Goal: Task Accomplishment & Management: Manage account settings

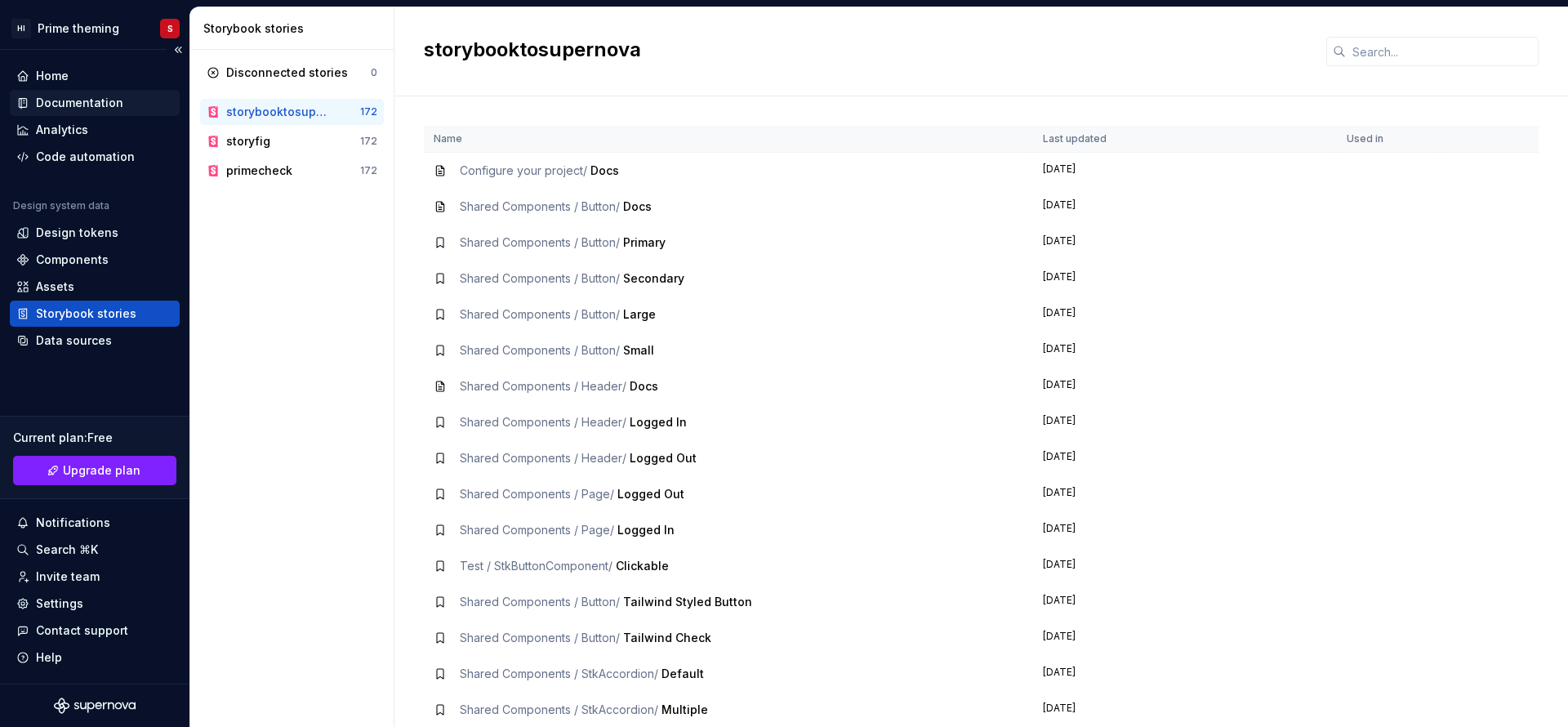
click at [114, 107] on div "Documentation" at bounding box center [80, 103] width 87 height 16
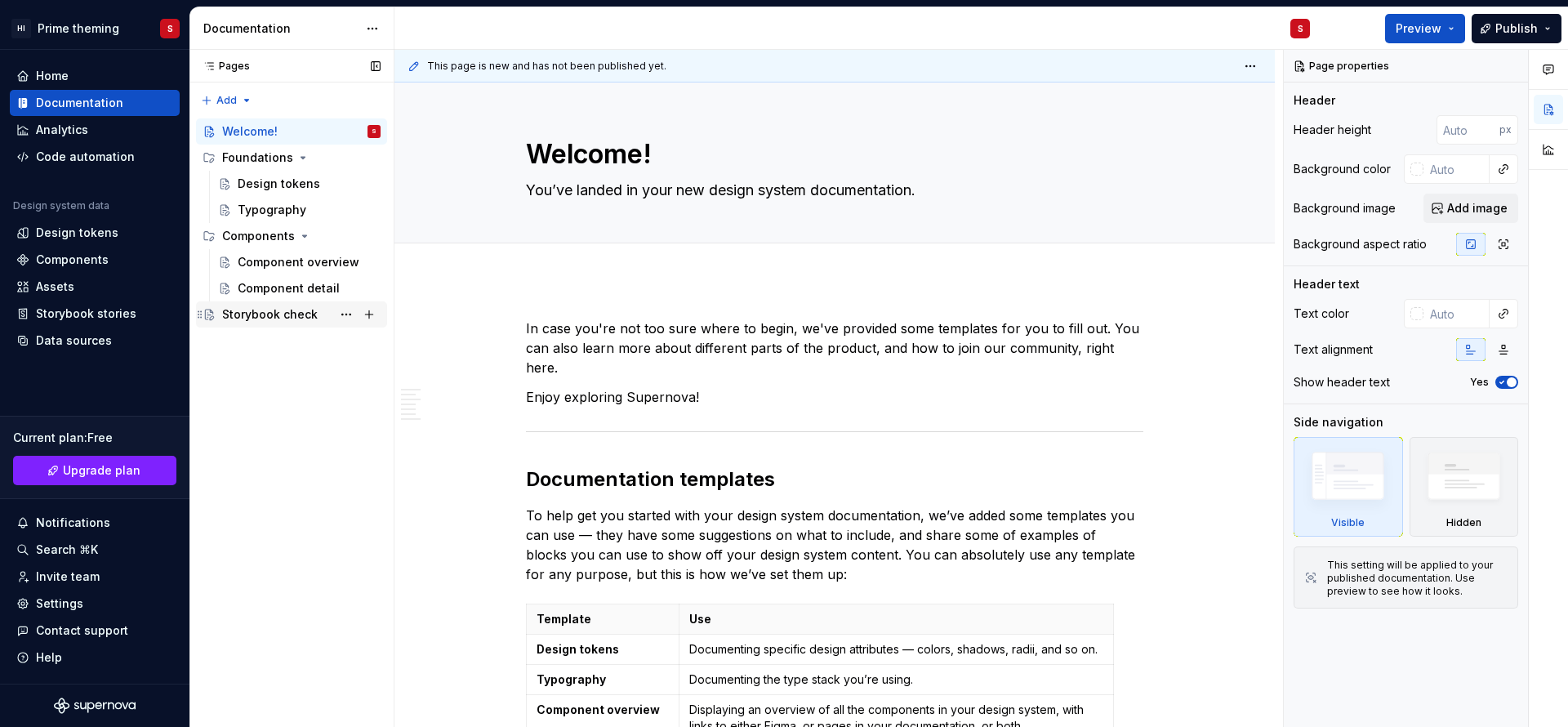
click at [261, 314] on div "Storybook check" at bounding box center [270, 314] width 95 height 16
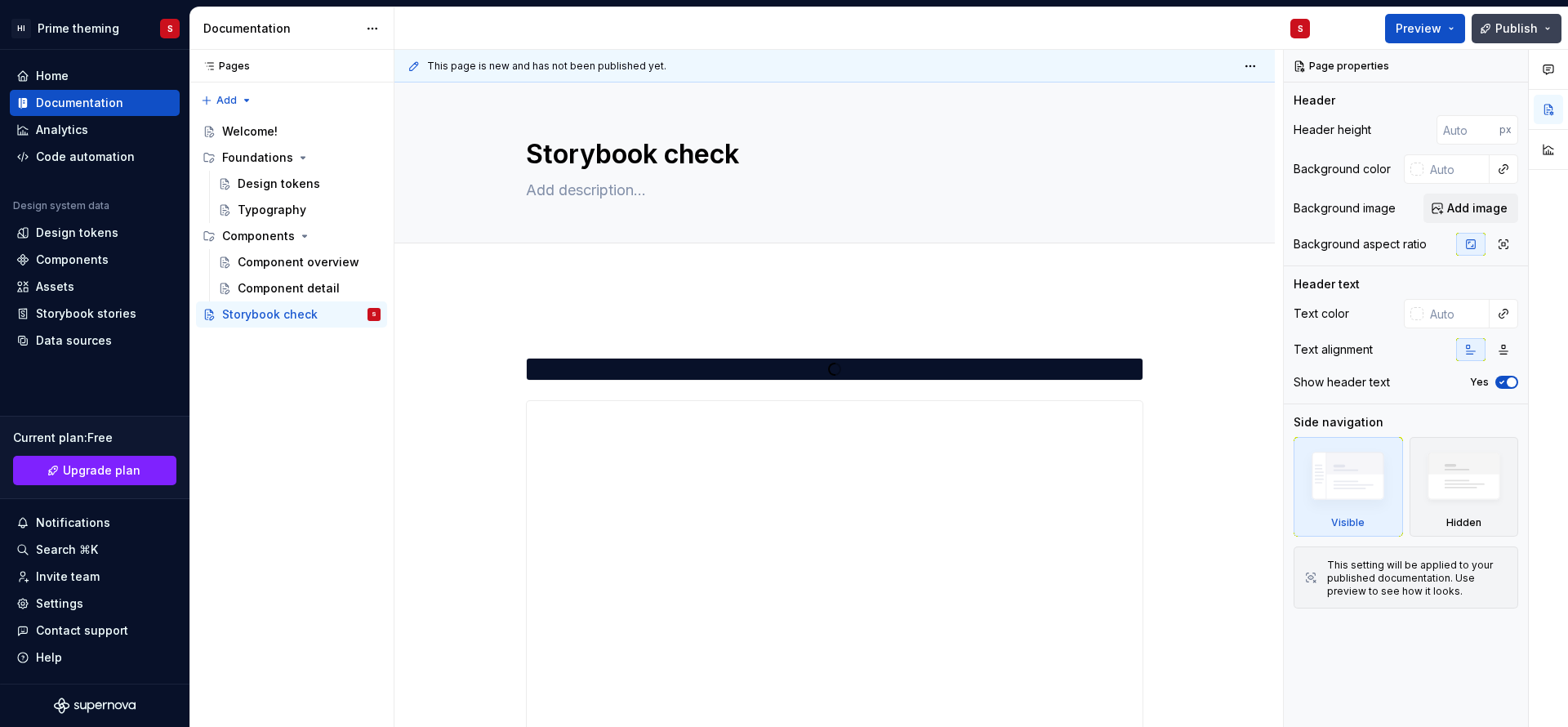
click at [1551, 30] on button "Publish" at bounding box center [1516, 29] width 90 height 30
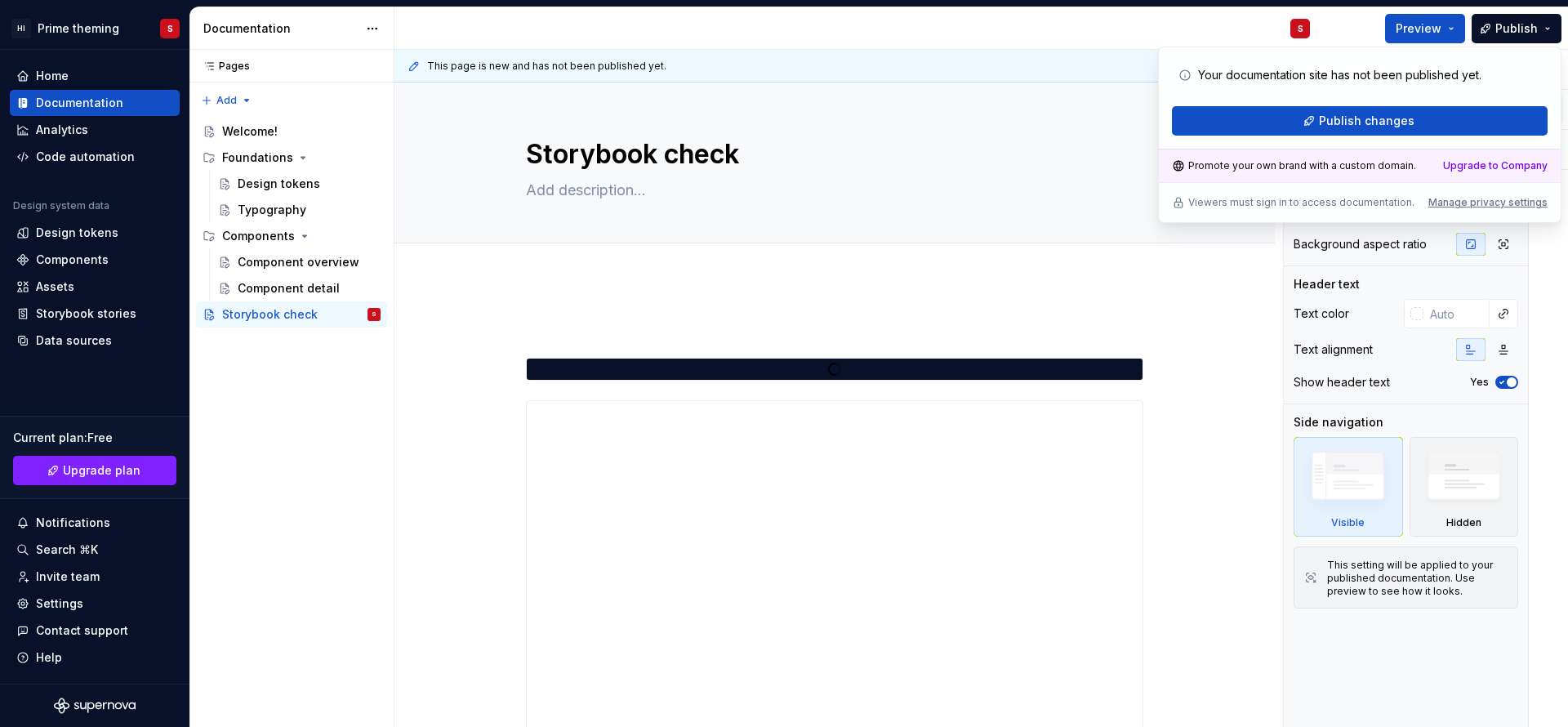
click at [948, 136] on textarea "Storybook check" at bounding box center [831, 155] width 618 height 39
click at [1040, 331] on p at bounding box center [834, 328] width 618 height 20
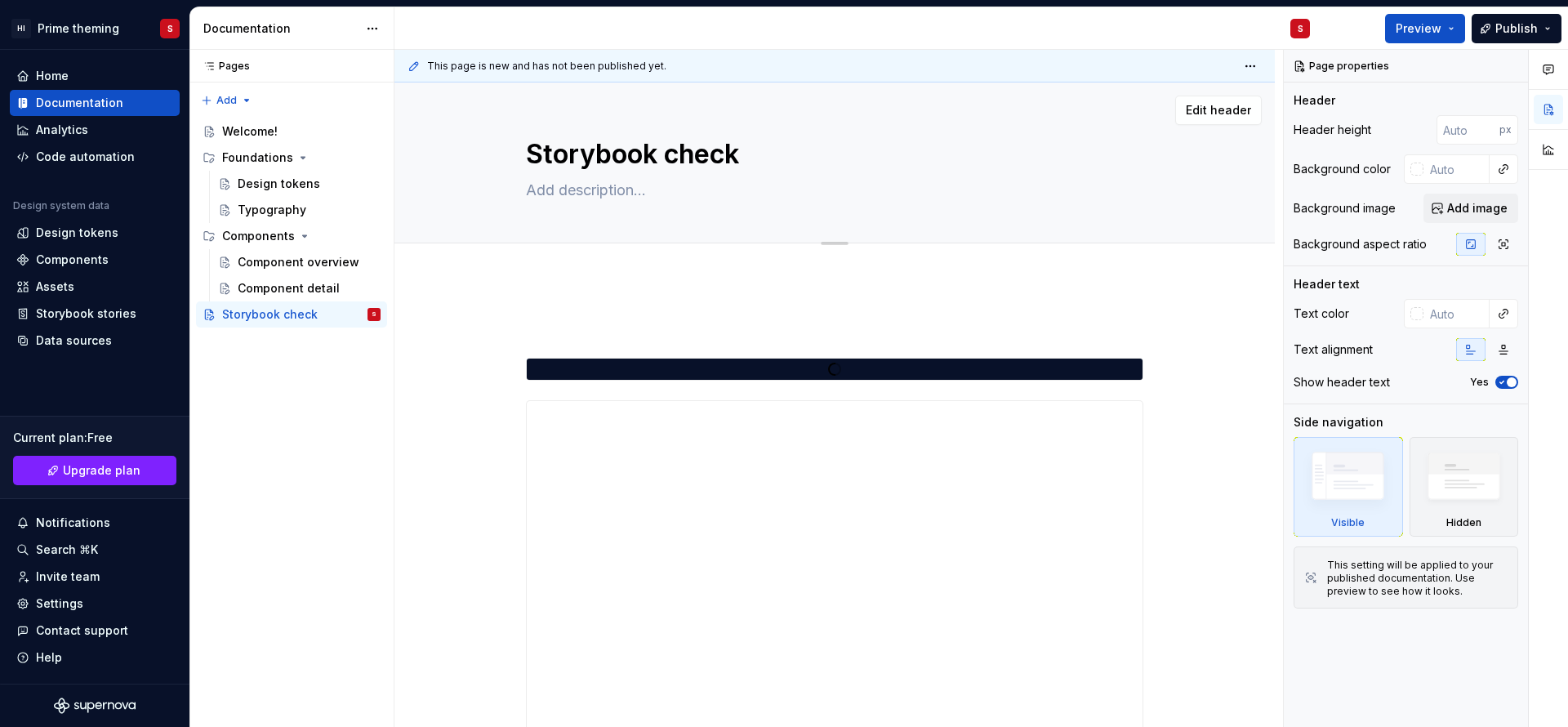
scroll to position [547, 0]
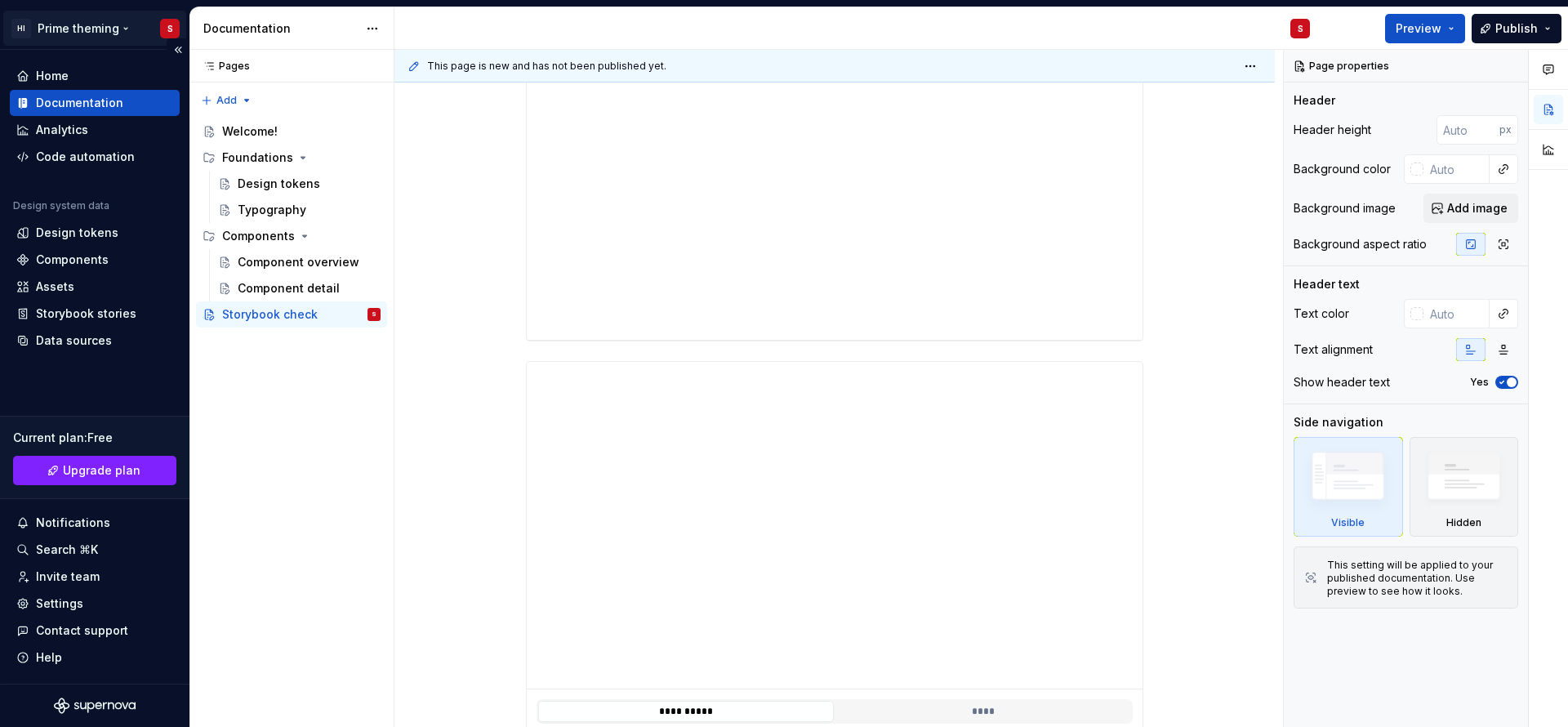
click at [170, 25] on html "HI Prime theming S Home Documentation Analytics Code automation Design system d…" at bounding box center [784, 364] width 1568 height 727
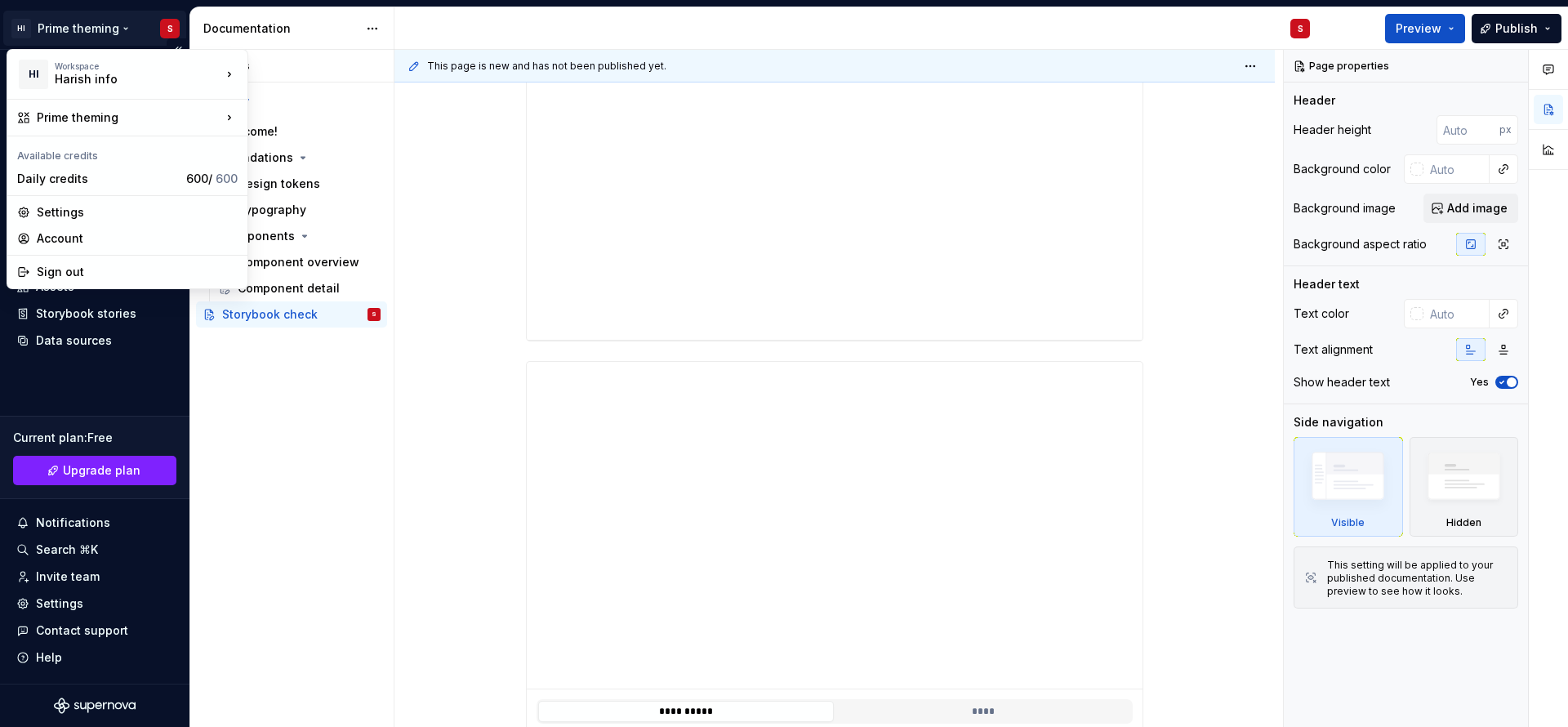
type textarea "*"
click at [440, 80] on html "HI Prime theming S Home Documentation Analytics Code automation Design system d…" at bounding box center [784, 364] width 1568 height 727
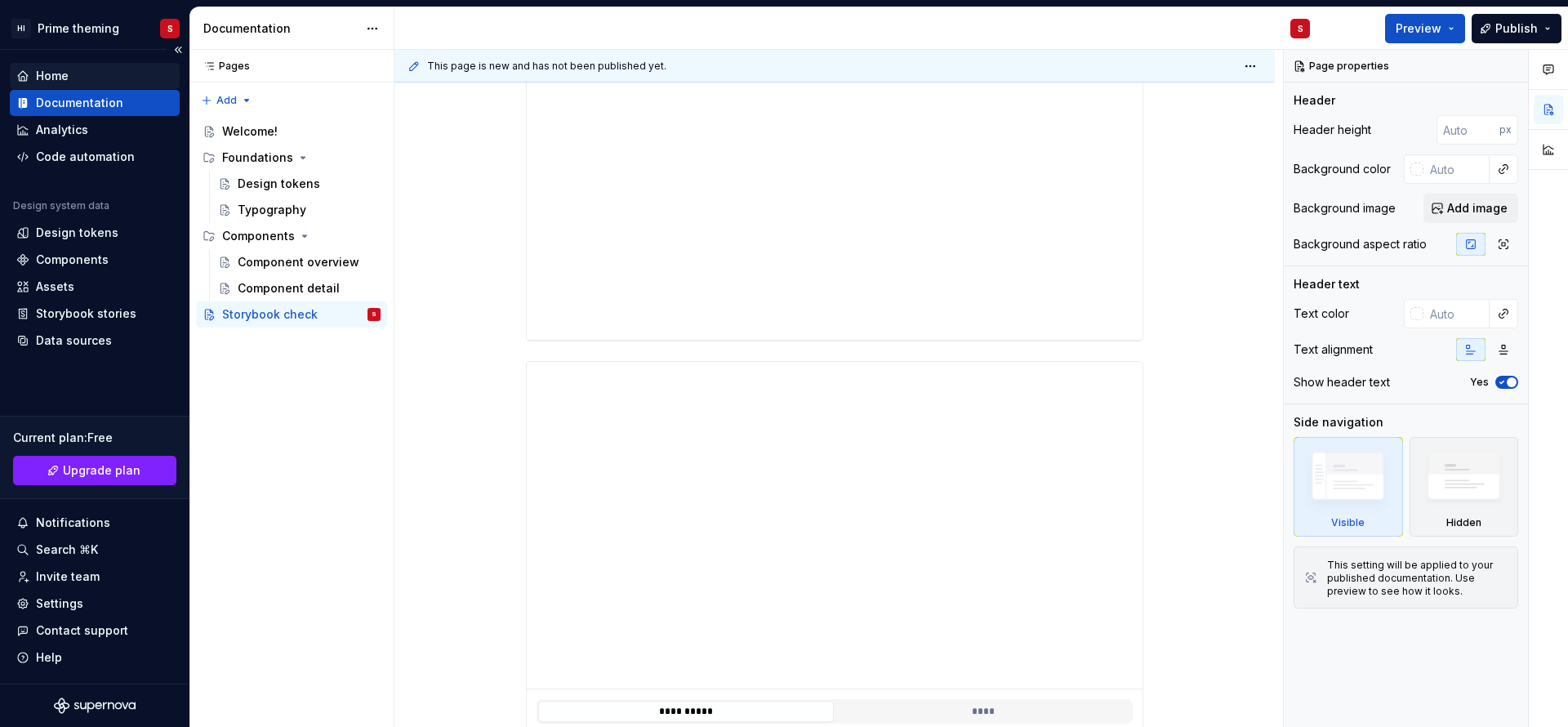
click at [107, 72] on div "Home" at bounding box center [95, 76] width 157 height 16
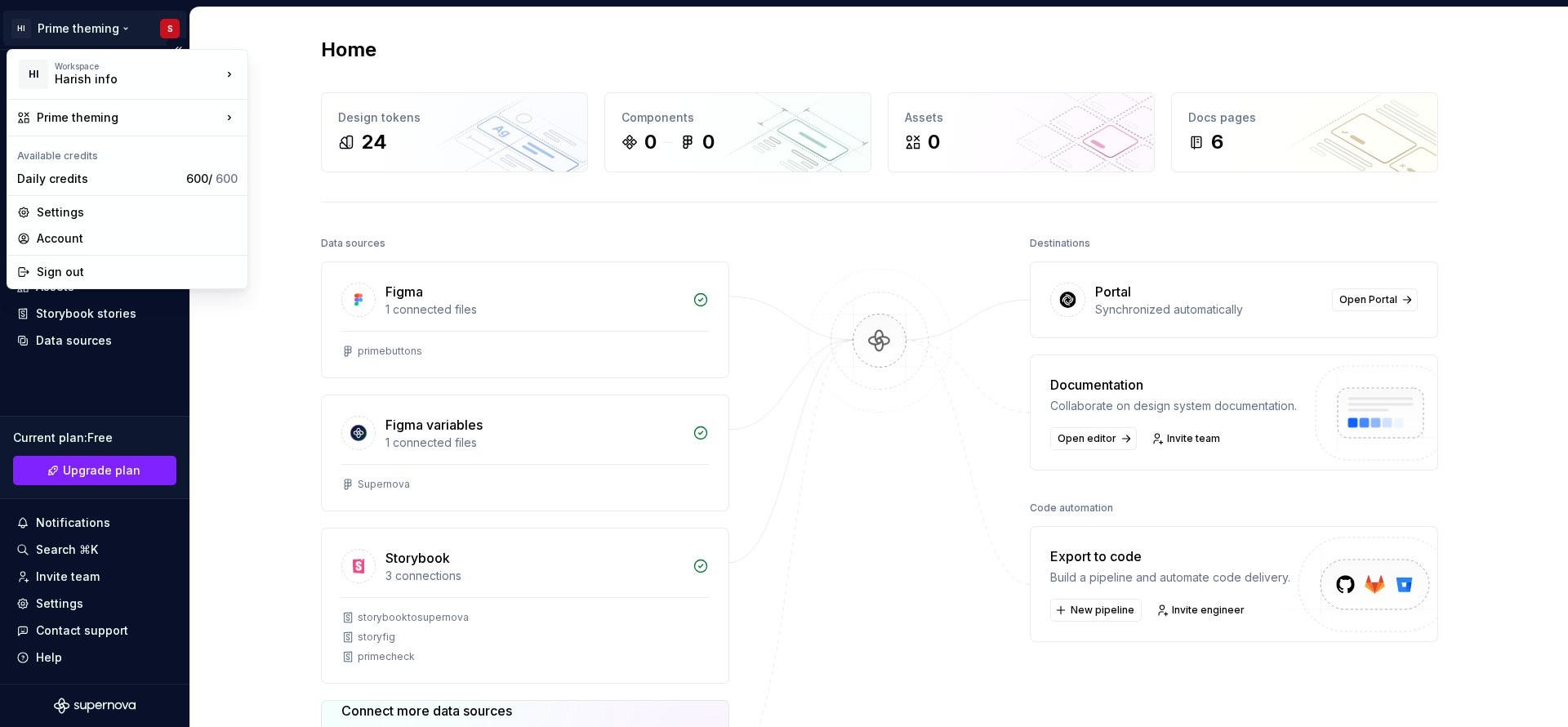
click at [27, 30] on html "HI Prime theming S Home Documentation Analytics Code automation Design system d…" at bounding box center [784, 364] width 1568 height 727
click at [282, 75] on div "Harish info" at bounding box center [334, 70] width 119 height 16
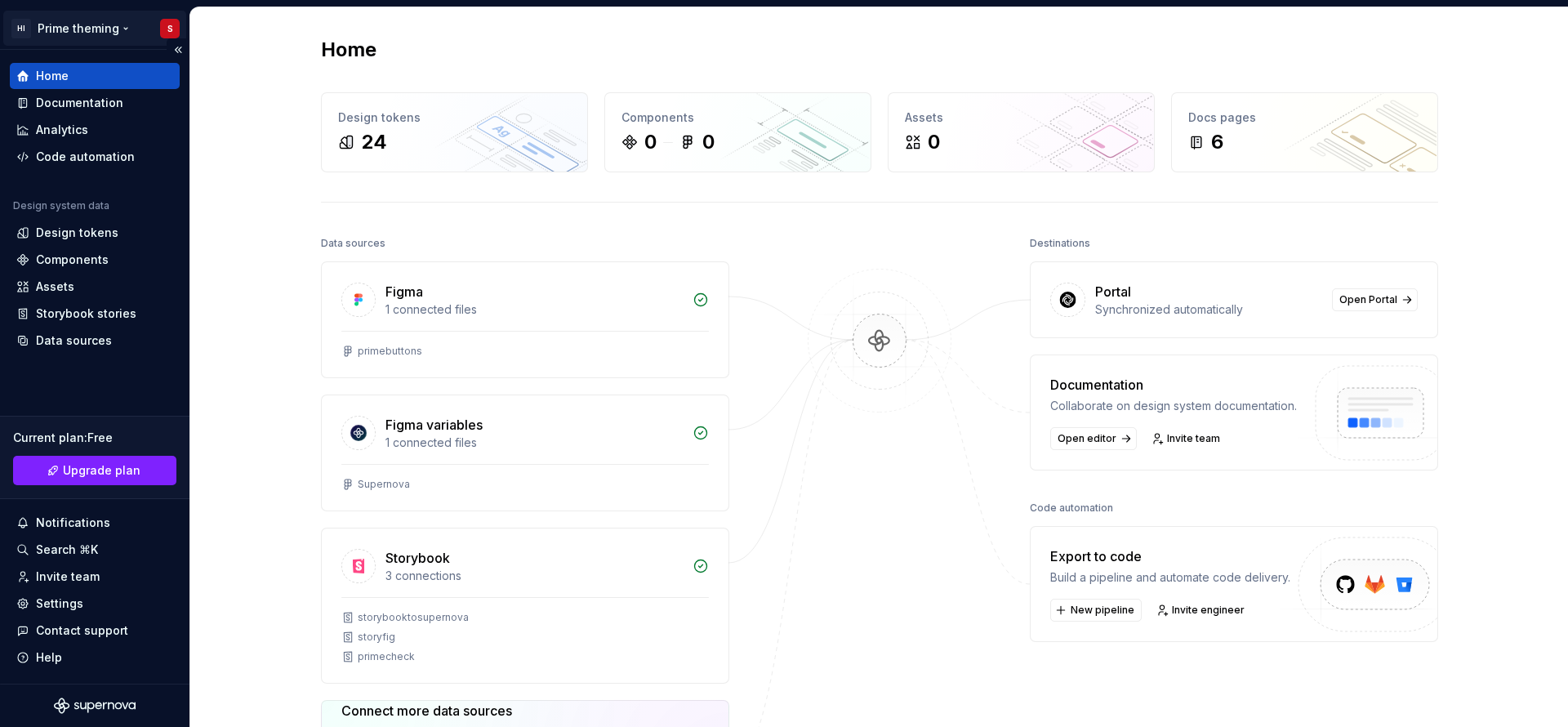
click at [20, 26] on html "HI Prime theming S Home Documentation Analytics Code automation Design system d…" at bounding box center [784, 364] width 1568 height 727
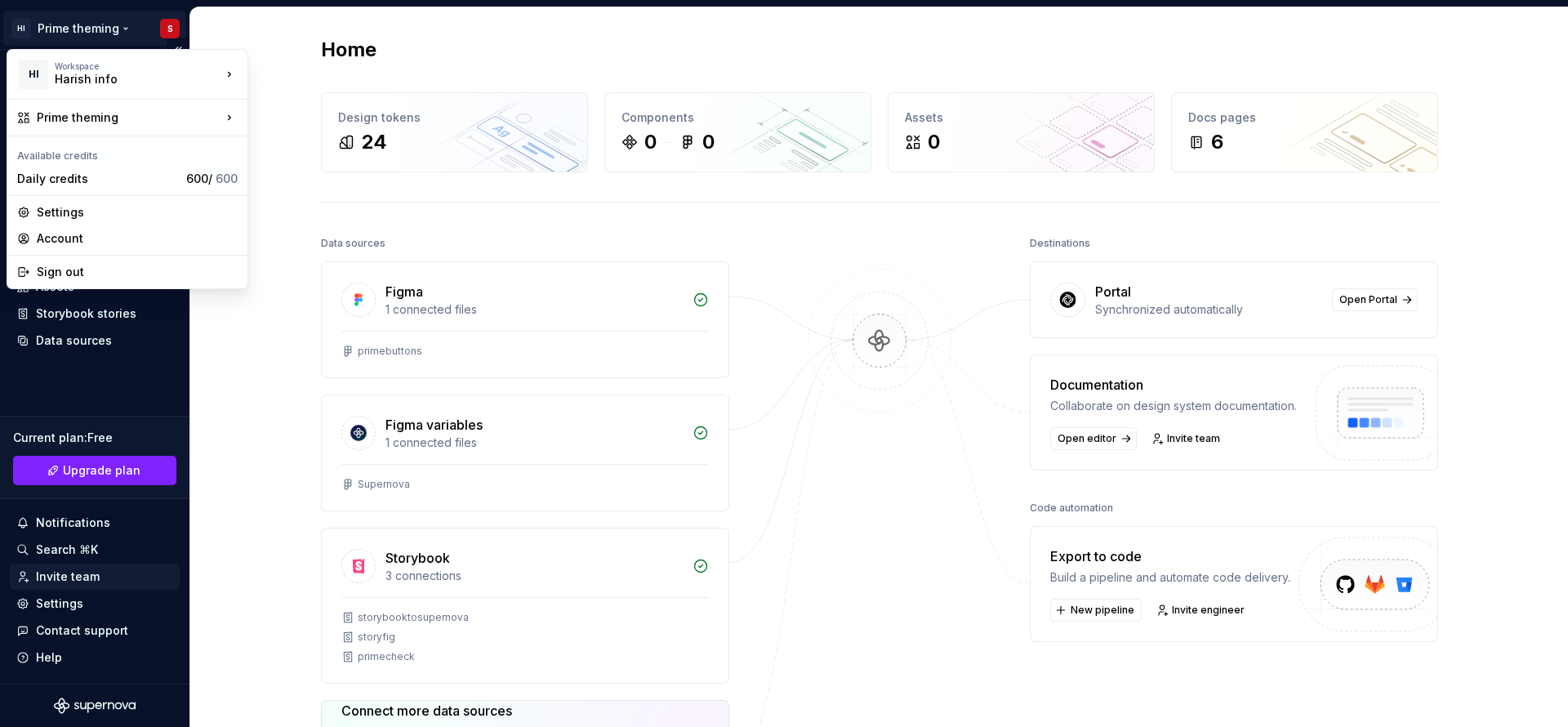
click at [92, 583] on html "HI Prime theming S Home Documentation Analytics Code automation Design system d…" at bounding box center [784, 364] width 1568 height 727
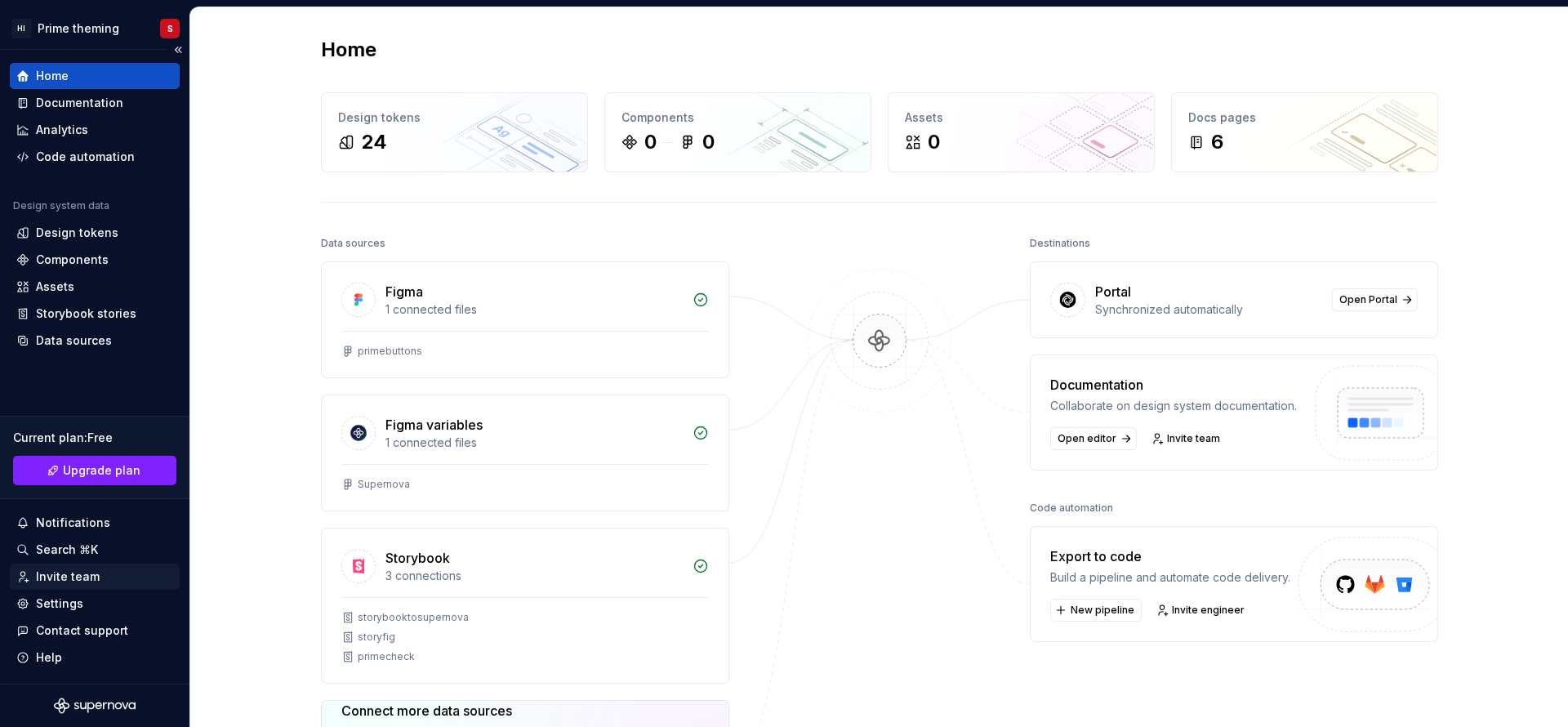
click at [92, 583] on div "Invite team" at bounding box center [67, 577] width 63 height 16
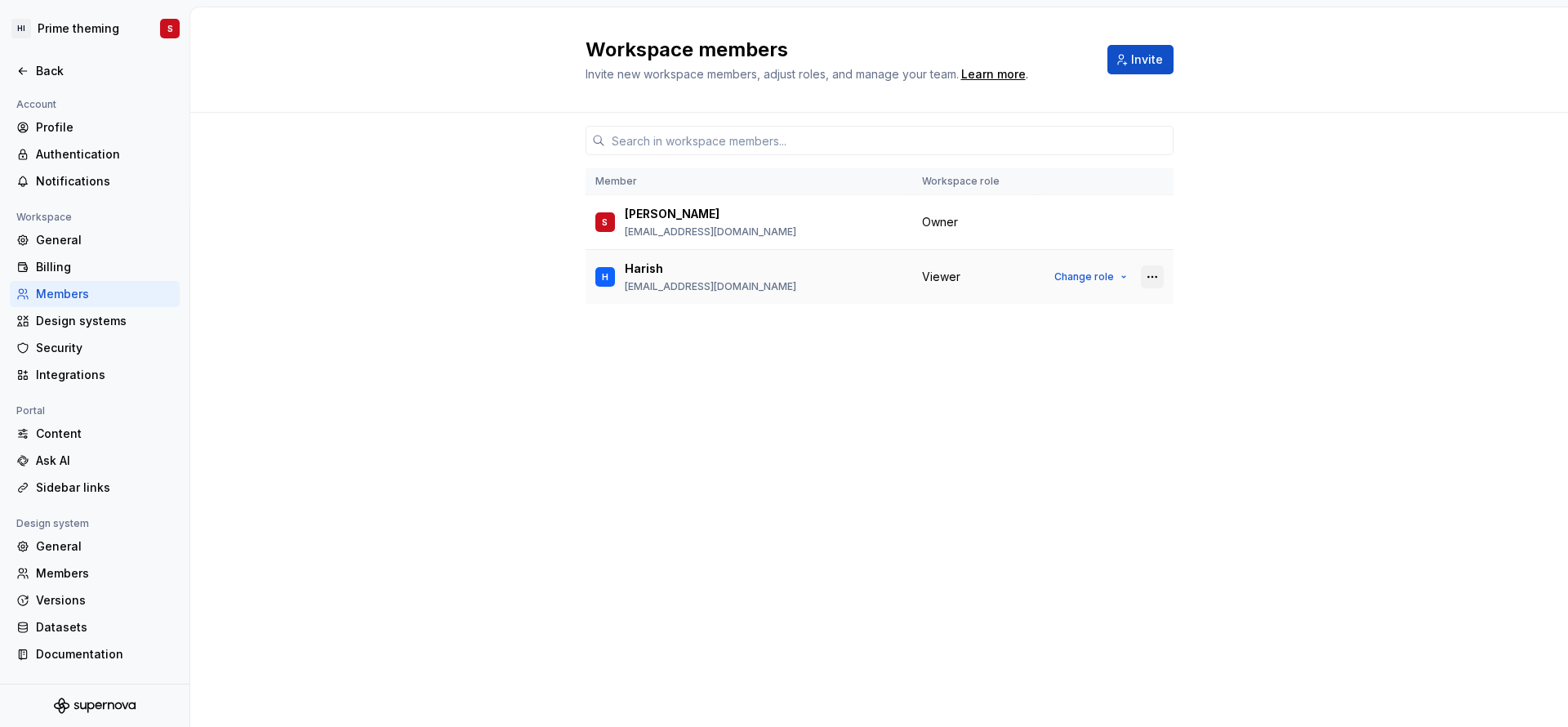
click at [1157, 274] on button "button" at bounding box center [1153, 277] width 23 height 23
click at [1079, 312] on div "Transfer ownership" at bounding box center [1037, 308] width 113 height 16
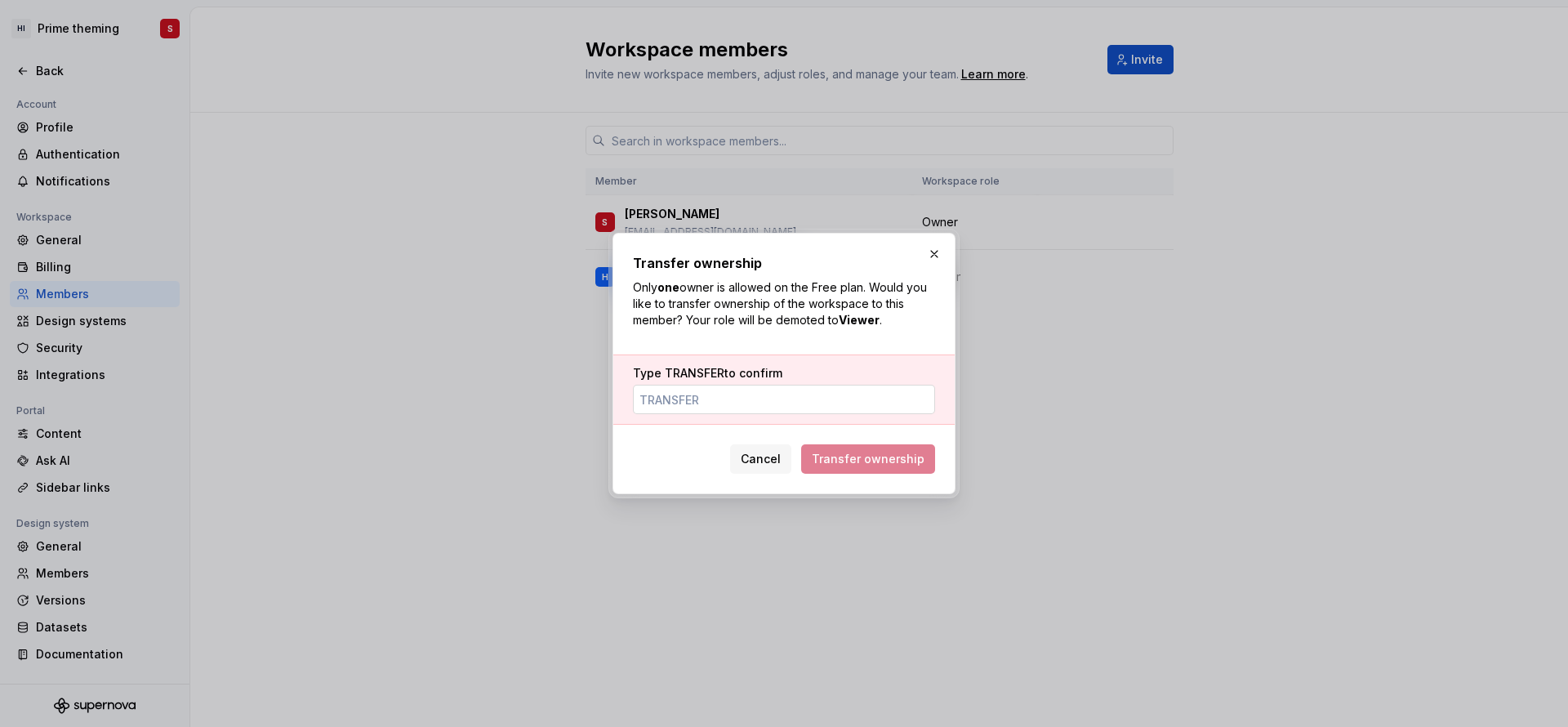
click at [745, 411] on input "Type TRANSFER to confirm" at bounding box center [783, 400] width 302 height 30
type input "transfer"
click at [830, 447] on button "Transfer ownership" at bounding box center [868, 459] width 134 height 30
